Goal: Task Accomplishment & Management: Use online tool/utility

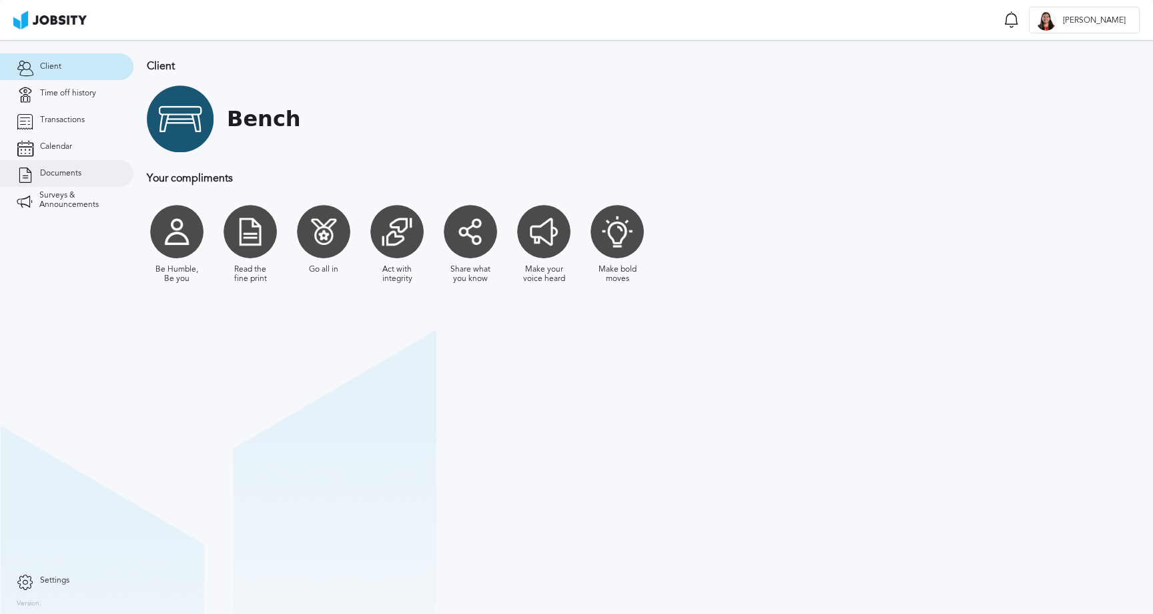
click at [74, 178] on link "Documents" at bounding box center [66, 173] width 133 height 27
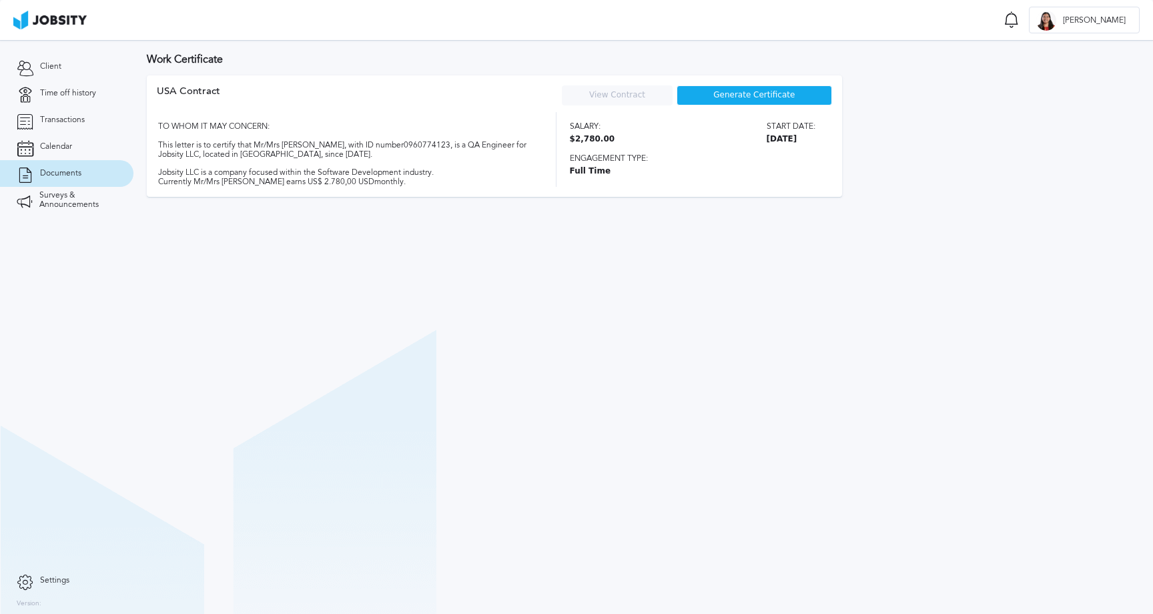
click at [780, 95] on span "Generate Certificate" at bounding box center [753, 95] width 81 height 9
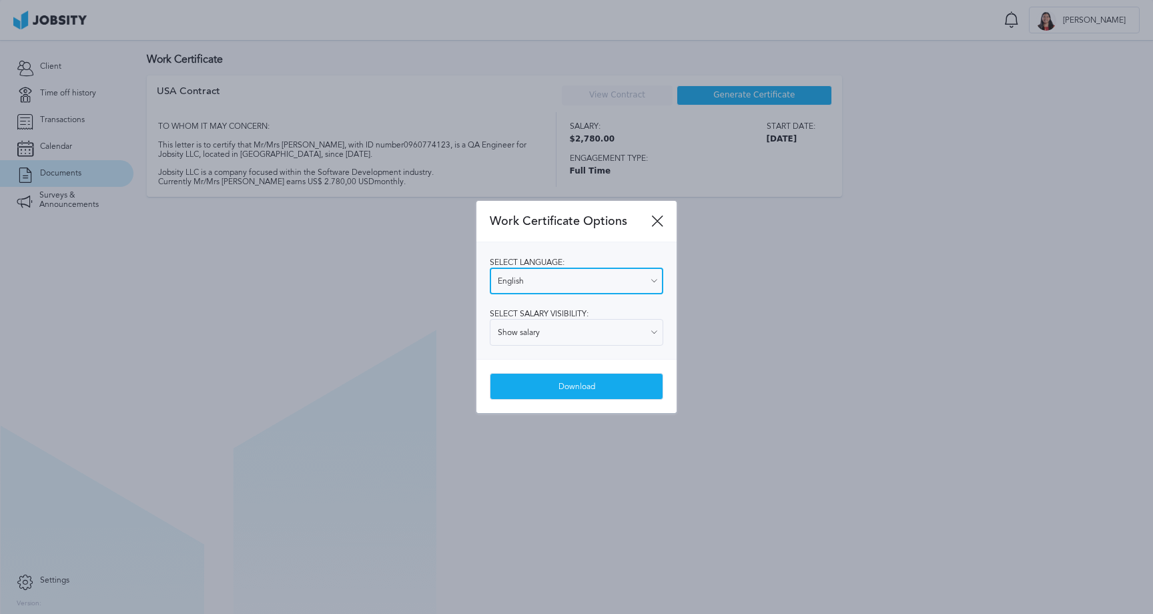
click at [626, 272] on input "English" at bounding box center [576, 281] width 173 height 27
type input "Spanish"
click at [586, 329] on div "Select language: Spanish English Spanish Select salary visibility: Show salary …" at bounding box center [576, 300] width 200 height 117
click at [574, 390] on div "Download" at bounding box center [576, 387] width 172 height 27
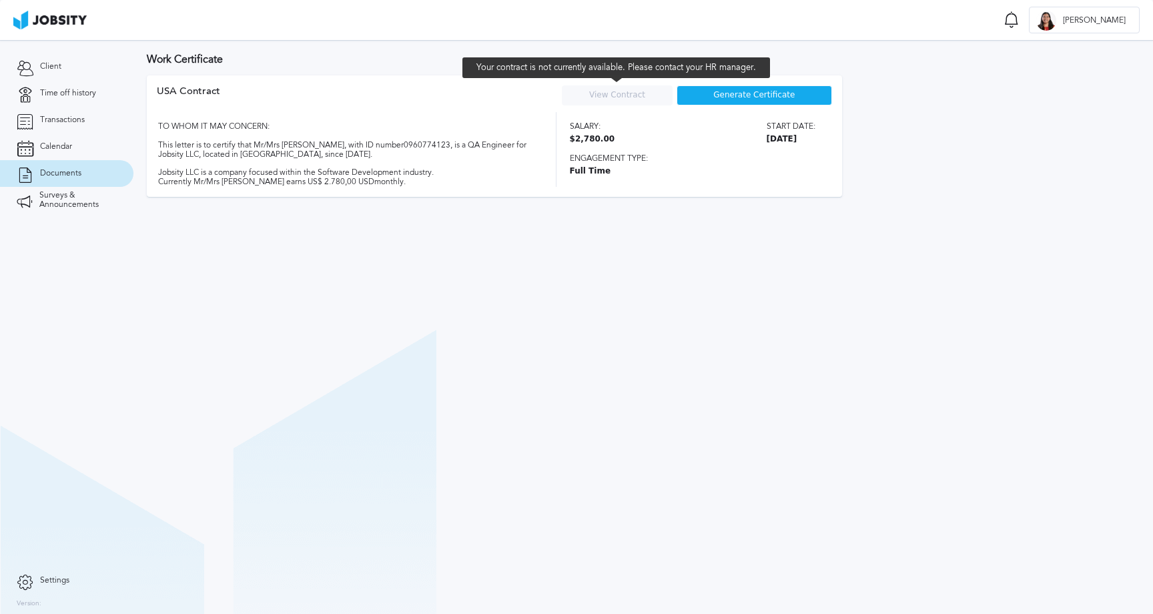
click at [630, 97] on link "View Contract" at bounding box center [617, 94] width 56 height 9
